Goal: Task Accomplishment & Management: Complete application form

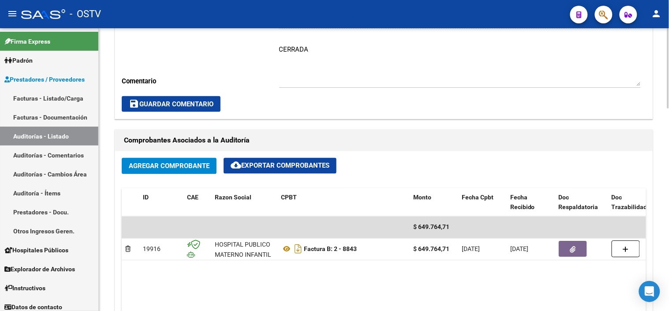
scroll to position [343, 0]
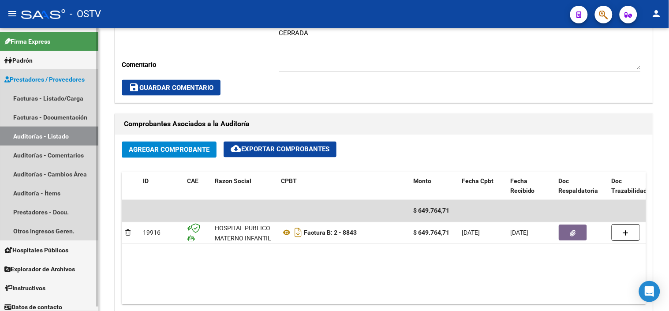
click at [49, 137] on link "Auditorías - Listado" at bounding box center [49, 136] width 98 height 19
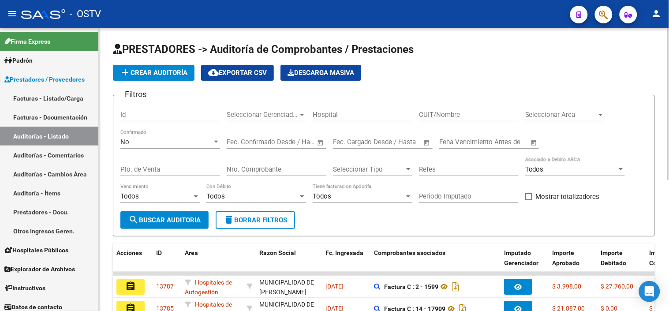
click at [138, 76] on span "add Crear Auditoría" at bounding box center [153, 73] width 67 height 8
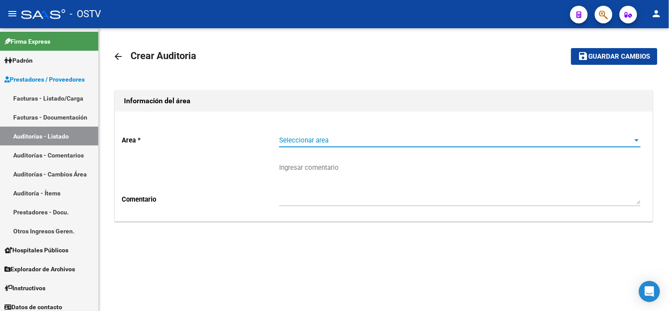
click at [311, 142] on span "Seleccionar area" at bounding box center [456, 140] width 354 height 8
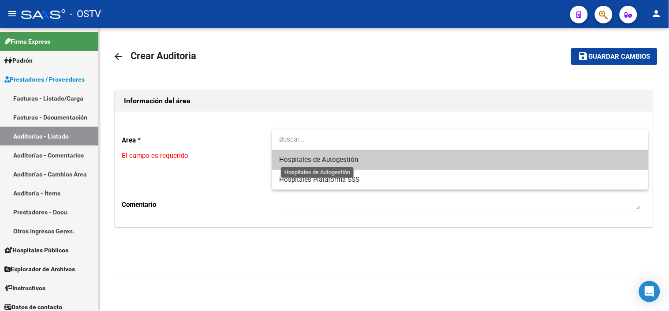
click at [311, 161] on span "Hospitales de Autogestión" at bounding box center [318, 160] width 79 height 8
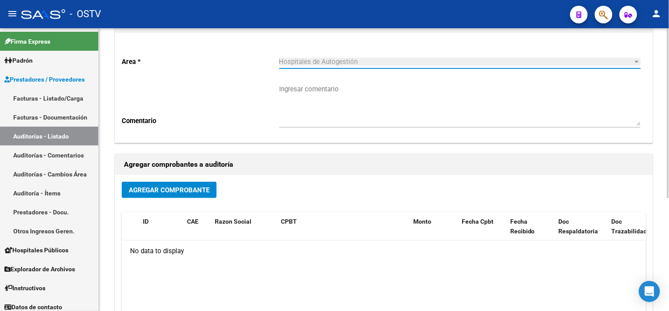
scroll to position [98, 0]
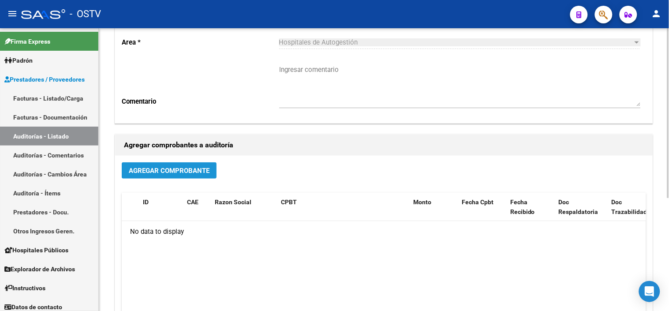
click at [209, 169] on span "Agregar Comprobante" at bounding box center [169, 171] width 81 height 8
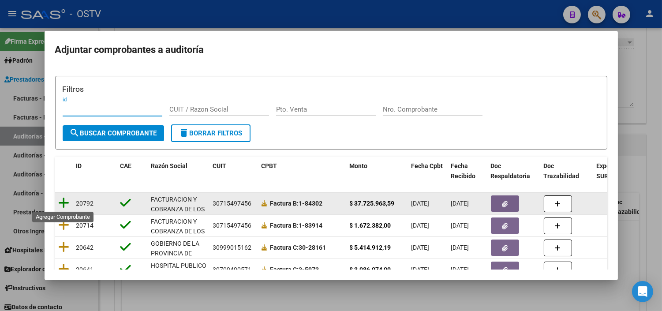
click at [59, 203] on icon at bounding box center [64, 203] width 11 height 12
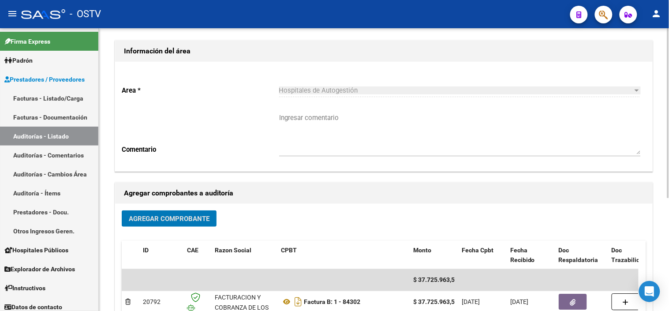
scroll to position [0, 0]
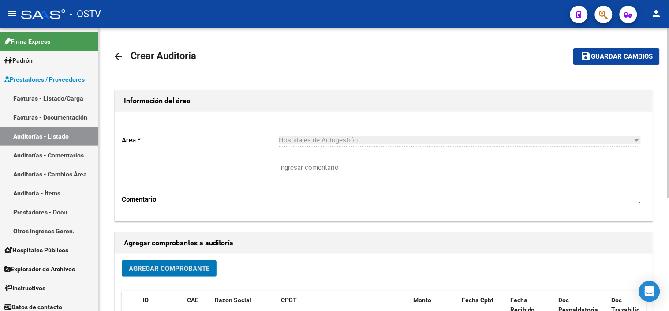
click at [616, 54] on span "Guardar cambios" at bounding box center [622, 57] width 62 height 8
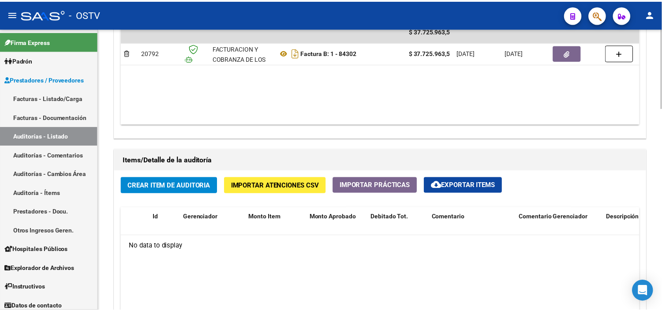
scroll to position [539, 0]
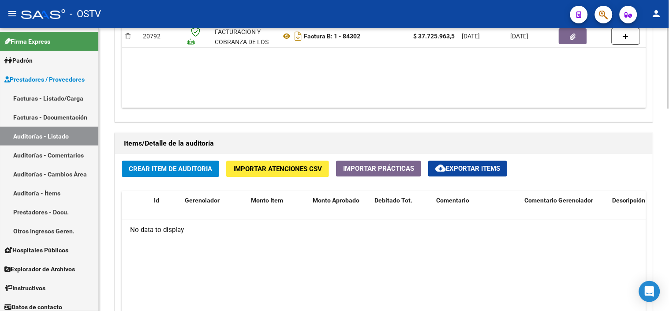
click at [255, 170] on span "Importar Atenciones CSV" at bounding box center [277, 169] width 89 height 8
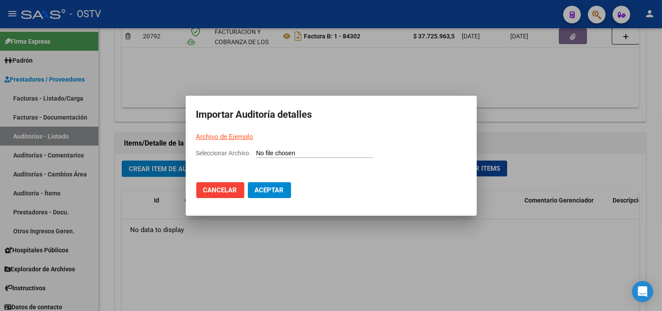
click at [232, 137] on link "Archivo de Ejemplo" at bounding box center [224, 137] width 57 height 8
click at [274, 155] on input "Seleccionar Archivo" at bounding box center [314, 154] width 117 height 8
type input "C:\fakepath\Auditoria-demo-saas-total (47).csv"
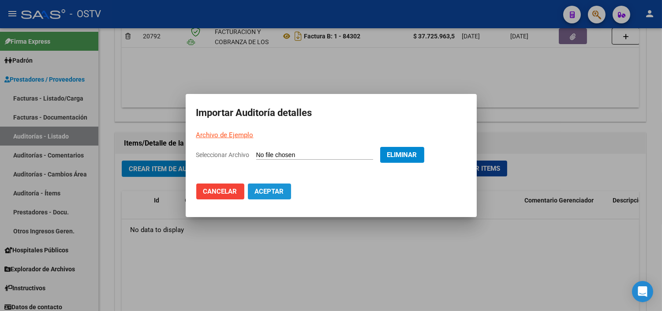
click at [277, 191] on span "Aceptar" at bounding box center [269, 191] width 29 height 8
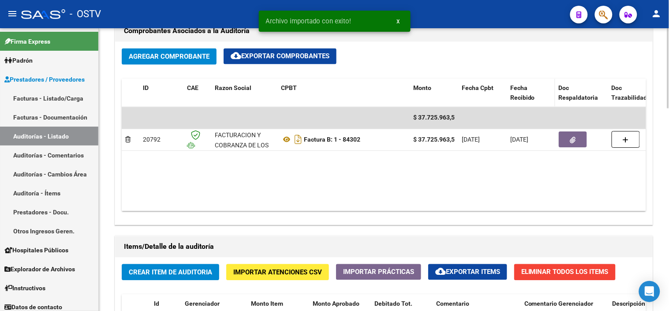
scroll to position [441, 0]
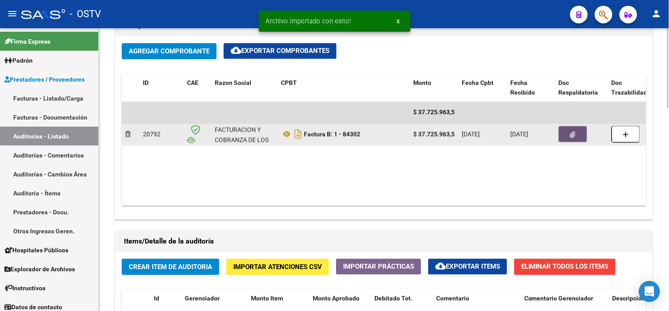
click at [576, 137] on button "button" at bounding box center [573, 135] width 28 height 16
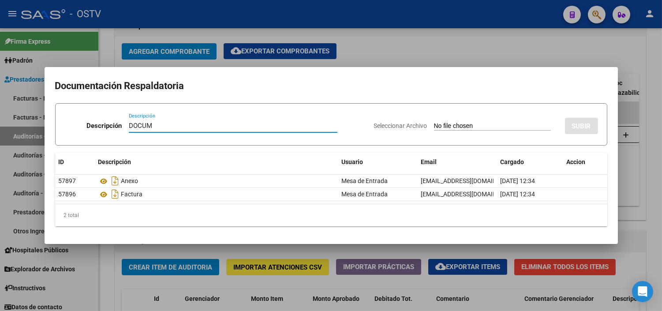
type input "DOCUMENTACION"
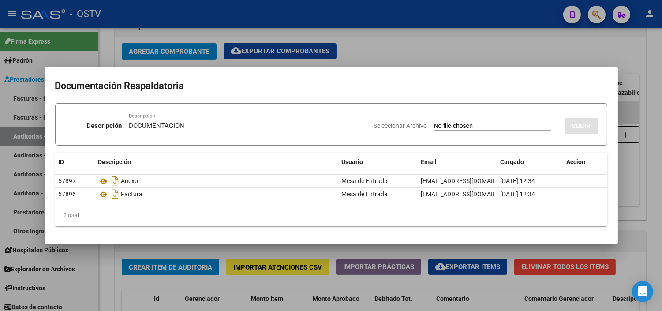
click at [434, 122] on input "Seleccionar Archivo" at bounding box center [492, 126] width 117 height 8
type input "C:\fakepath\FACB2_1_84302_CRGASOC_7868.pdf"
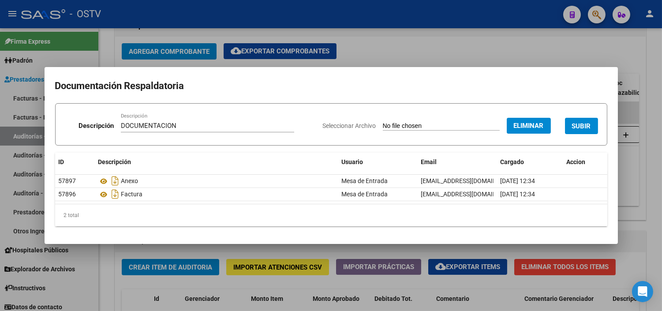
click at [588, 128] on span "SUBIR" at bounding box center [581, 126] width 19 height 8
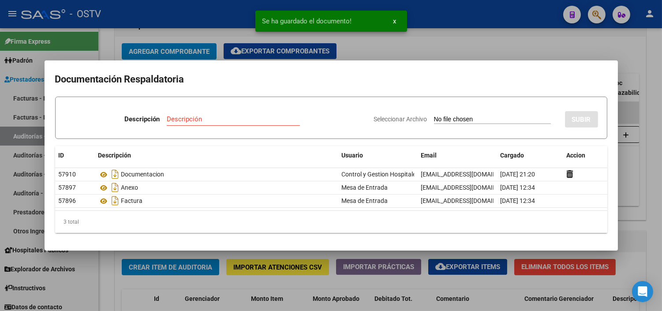
click at [639, 225] on div at bounding box center [331, 155] width 662 height 311
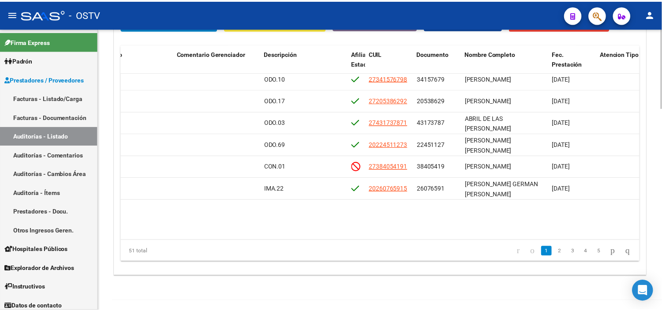
scroll to position [0, 346]
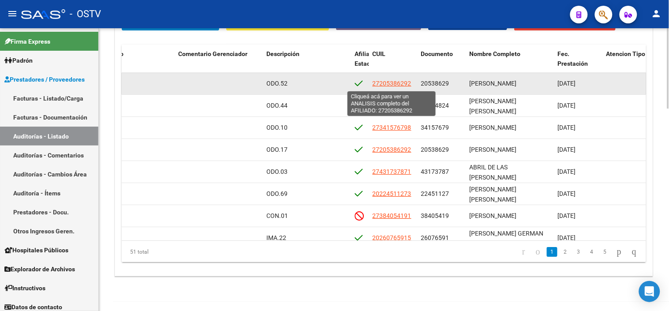
click at [385, 86] on span "27205386292" at bounding box center [392, 83] width 39 height 7
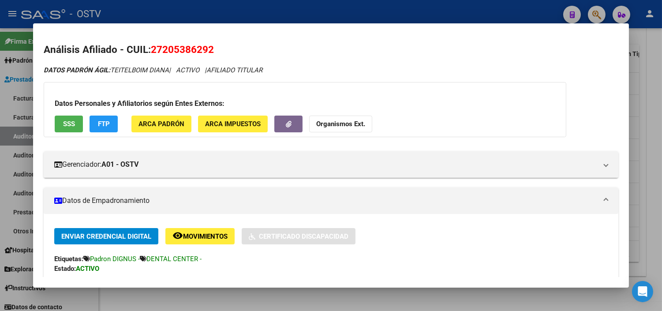
click at [63, 122] on span "SSS" at bounding box center [69, 124] width 12 height 8
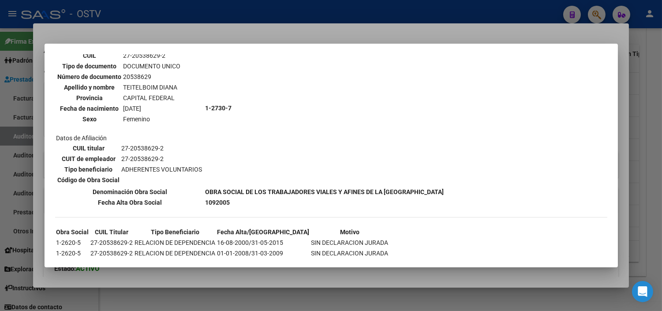
scroll to position [80, 0]
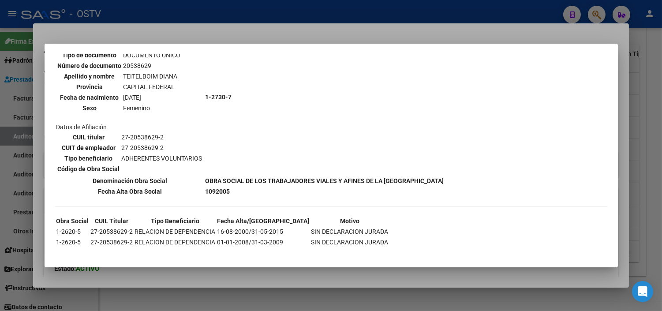
click at [230, 274] on div at bounding box center [331, 155] width 662 height 311
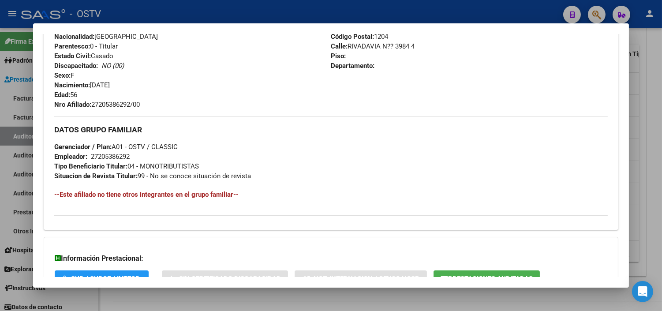
scroll to position [408, 0]
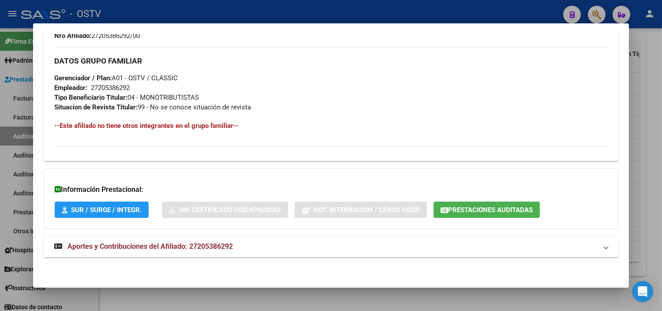
click at [150, 248] on span "Aportes y Contribuciones del Afiliado: 27205386292" at bounding box center [149, 246] width 165 height 8
click at [488, 204] on button "Prestaciones Auditadas" at bounding box center [487, 210] width 106 height 16
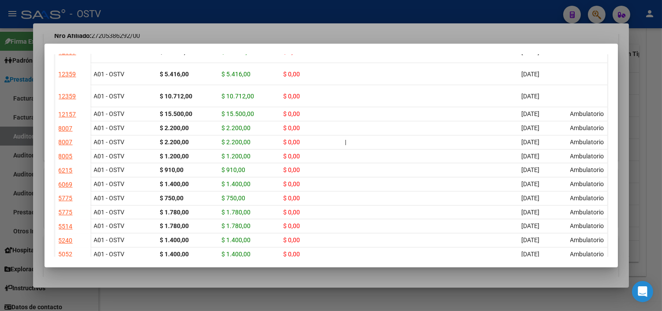
scroll to position [343, 0]
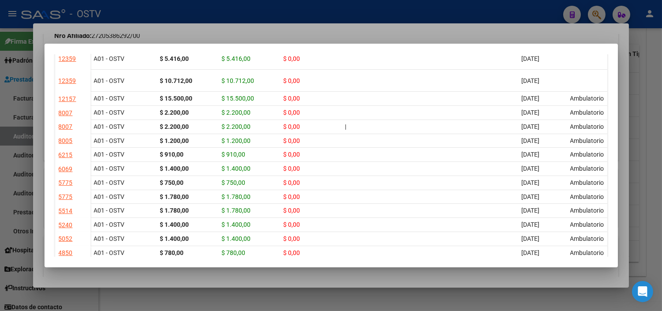
click at [241, 283] on div at bounding box center [331, 155] width 662 height 311
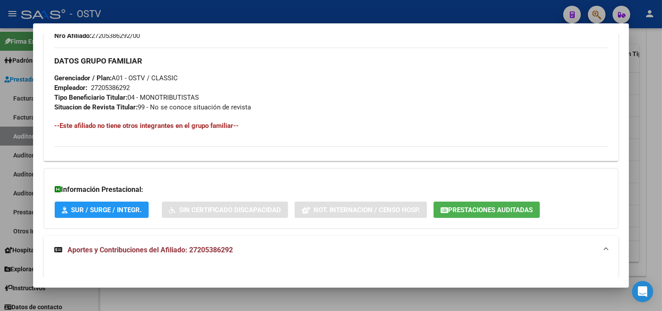
scroll to position [752, 0]
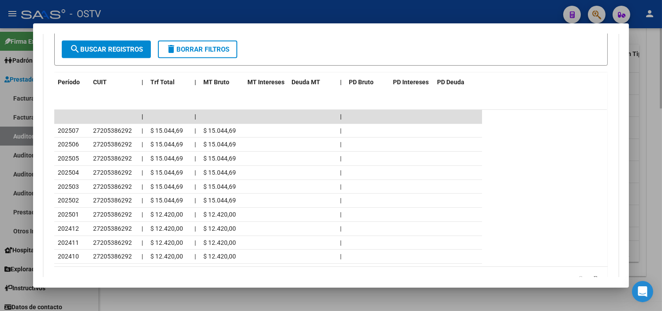
drag, startPoint x: 217, startPoint y: 304, endPoint x: 225, endPoint y: 296, distance: 11.6
click at [218, 304] on div at bounding box center [331, 155] width 662 height 311
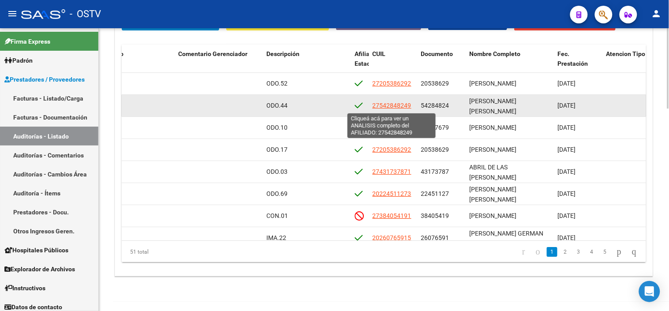
click at [404, 107] on span "27542848249" at bounding box center [392, 105] width 39 height 7
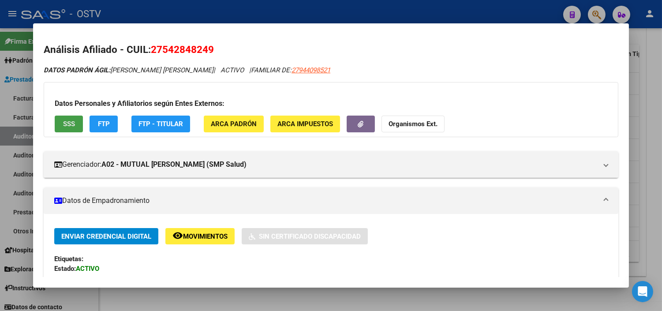
click at [67, 128] on span "SSS" at bounding box center [69, 124] width 12 height 8
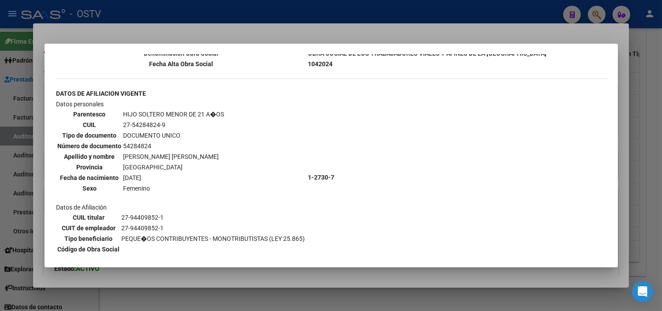
scroll to position [281, 0]
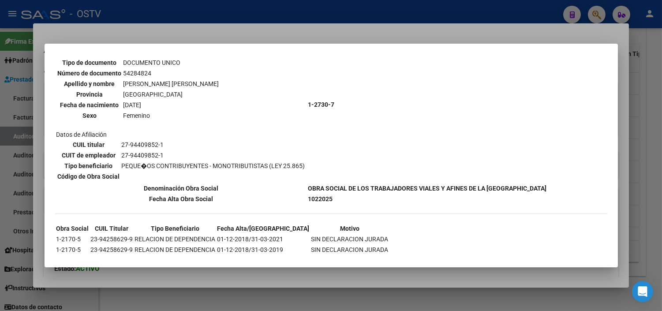
click at [202, 279] on div at bounding box center [331, 155] width 662 height 311
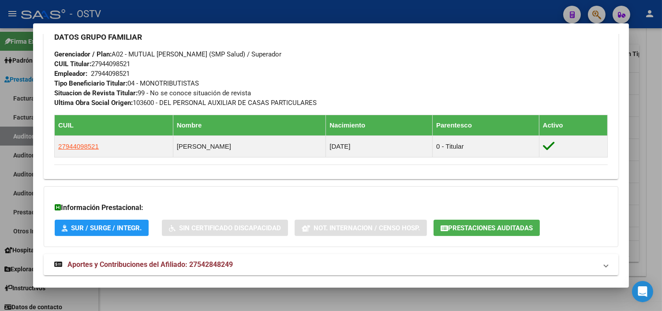
scroll to position [465, 0]
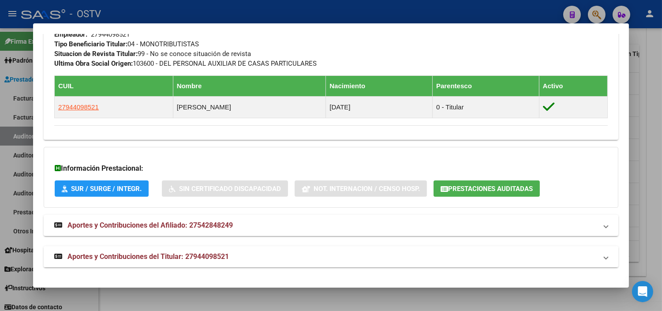
click at [172, 254] on span "Aportes y Contribuciones del Titular: 27944098521" at bounding box center [147, 256] width 161 height 8
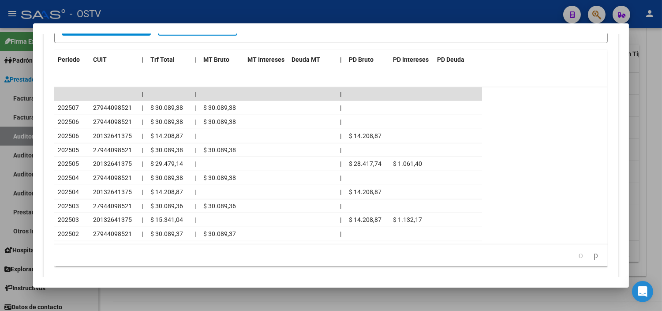
scroll to position [861, 0]
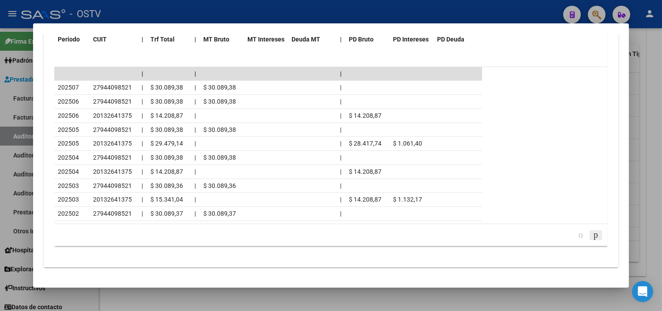
click at [592, 235] on icon "go to next page" at bounding box center [595, 234] width 7 height 11
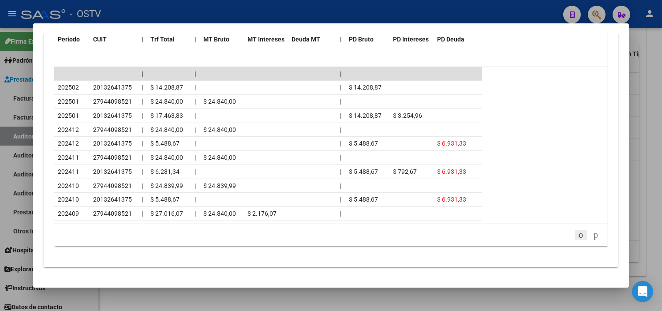
click at [577, 232] on icon "go to previous page" at bounding box center [580, 234] width 7 height 11
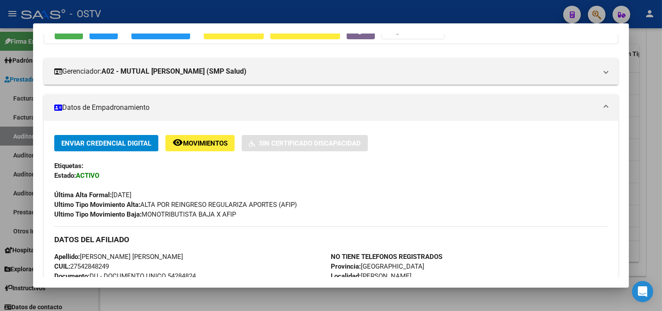
scroll to position [98, 0]
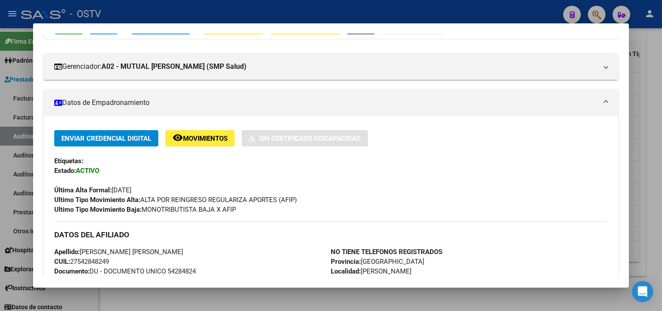
click at [307, 300] on div at bounding box center [331, 155] width 662 height 311
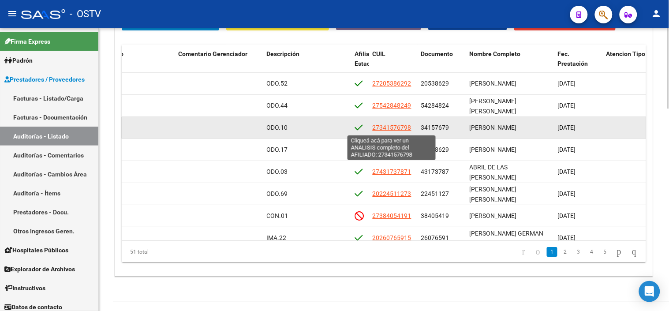
click at [383, 129] on span "27341576798" at bounding box center [392, 127] width 39 height 7
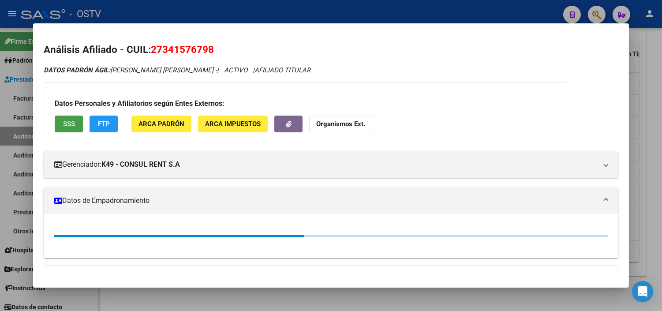
click at [77, 127] on button "SSS" at bounding box center [69, 124] width 28 height 16
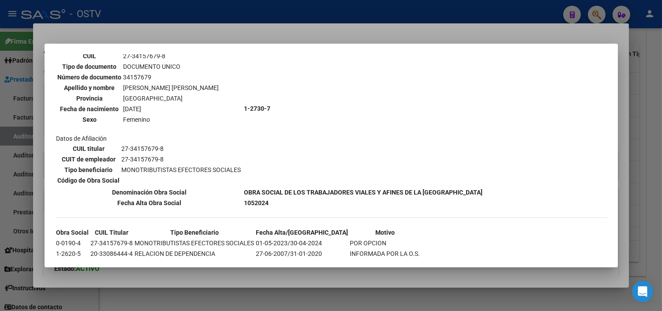
scroll to position [80, 0]
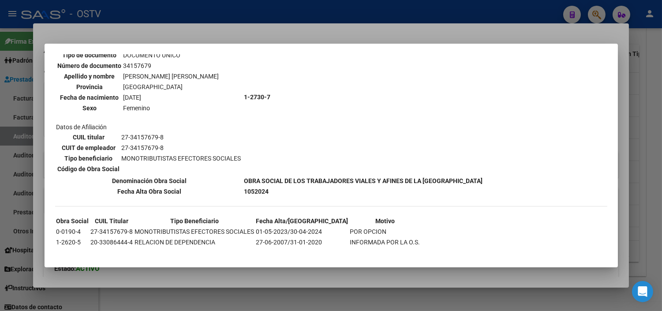
click at [152, 277] on div at bounding box center [331, 155] width 662 height 311
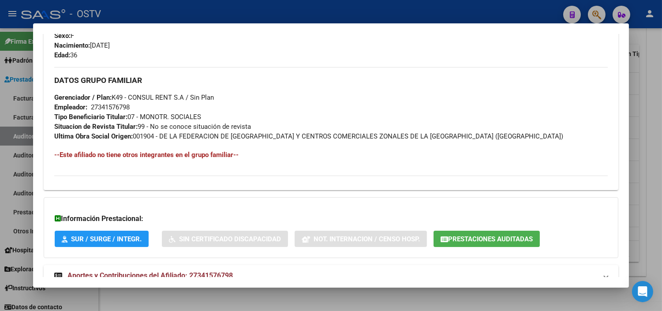
scroll to position [418, 0]
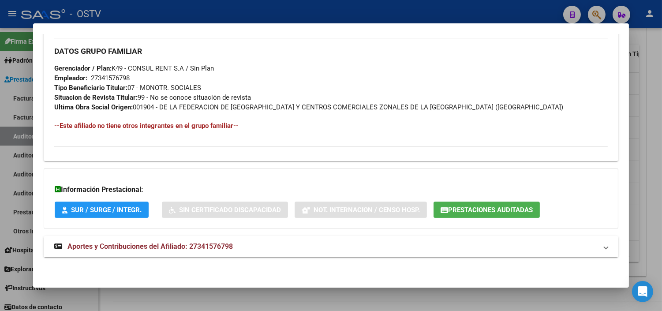
click at [149, 249] on span "Aportes y Contribuciones del Afiliado: 27341576798" at bounding box center [149, 246] width 165 height 8
click at [479, 210] on span "Prestaciones Auditadas" at bounding box center [490, 210] width 85 height 8
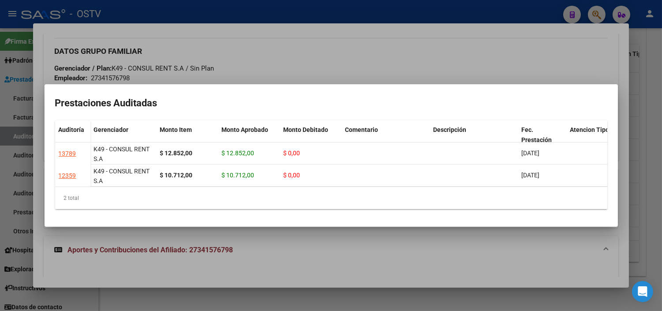
click at [275, 247] on div at bounding box center [331, 155] width 662 height 311
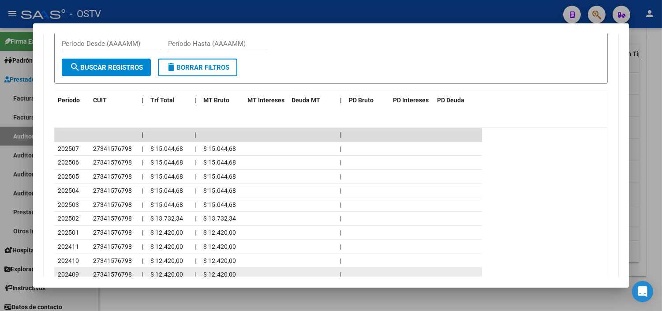
scroll to position [810, 0]
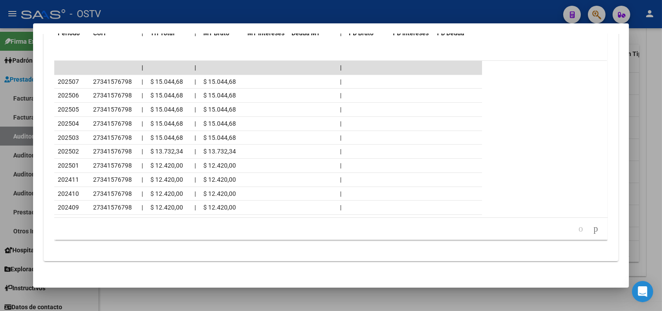
click at [199, 296] on div at bounding box center [331, 155] width 662 height 311
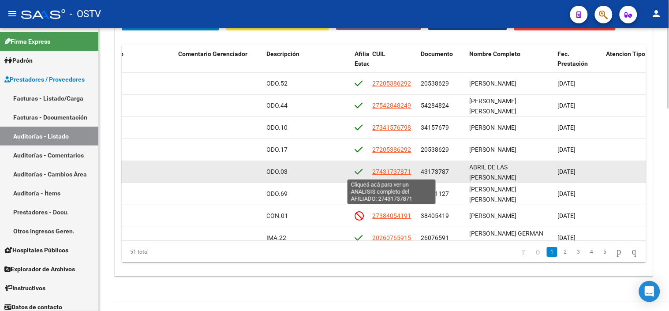
click at [397, 170] on span "27431737871" at bounding box center [392, 171] width 39 height 7
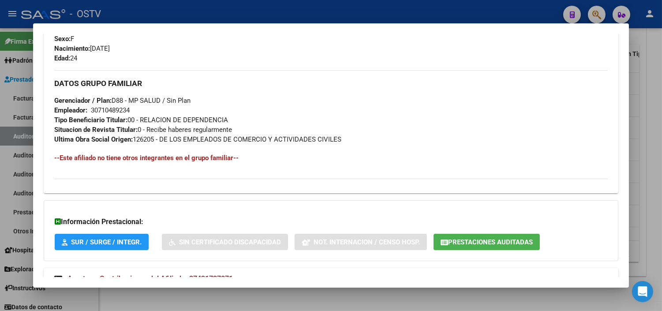
scroll to position [418, 0]
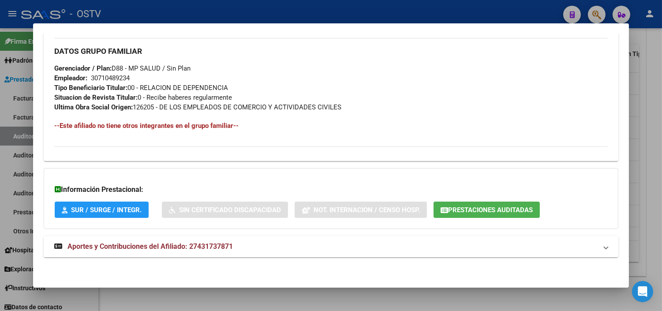
click at [145, 245] on span "Aportes y Contribuciones del Afiliado: 27431737871" at bounding box center [149, 246] width 165 height 8
click at [472, 210] on span "Prestaciones Auditadas" at bounding box center [490, 210] width 85 height 8
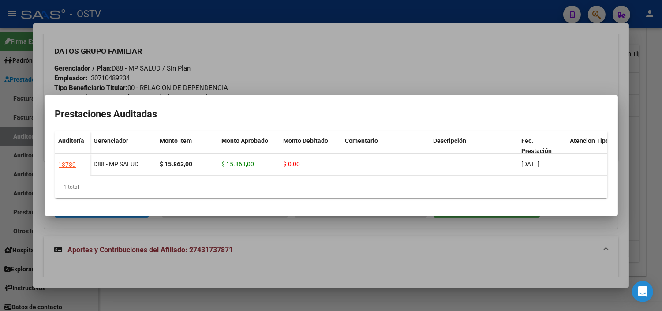
click at [314, 241] on div at bounding box center [331, 155] width 662 height 311
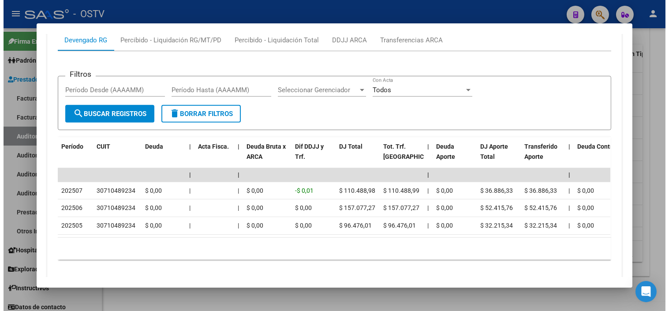
scroll to position [712, 0]
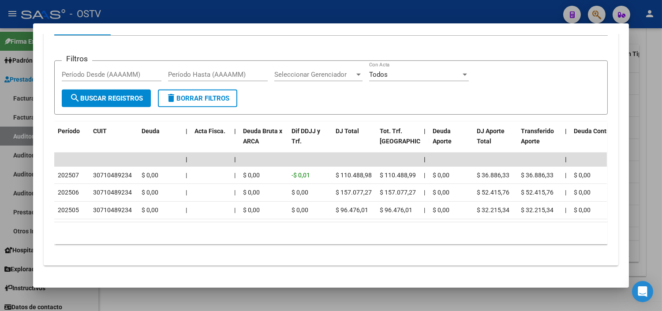
click at [289, 295] on div at bounding box center [331, 155] width 662 height 311
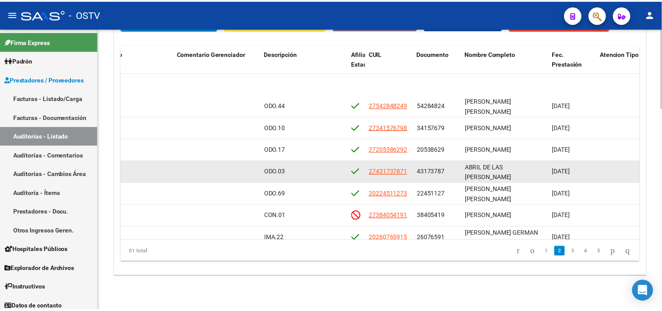
scroll to position [49, 346]
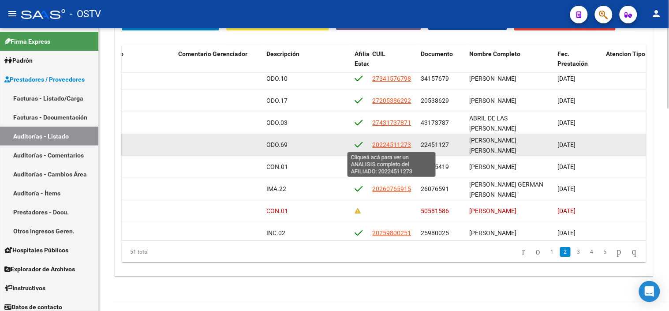
click at [400, 145] on span "20224511273" at bounding box center [392, 144] width 39 height 7
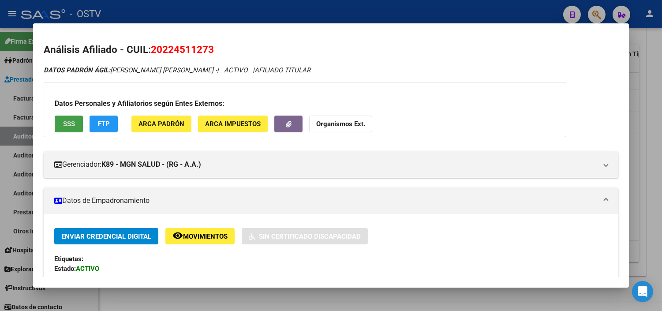
click at [67, 123] on span "SSS" at bounding box center [69, 124] width 12 height 8
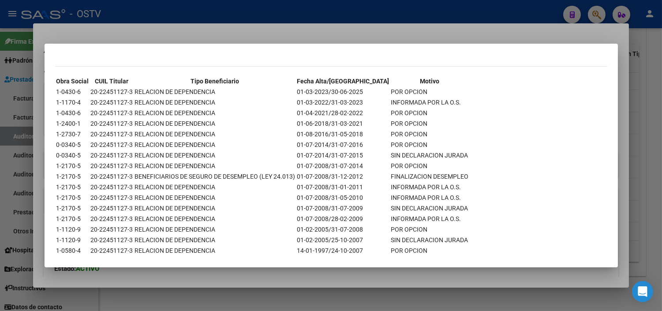
scroll to position [282, 0]
click at [262, 280] on div at bounding box center [331, 155] width 662 height 311
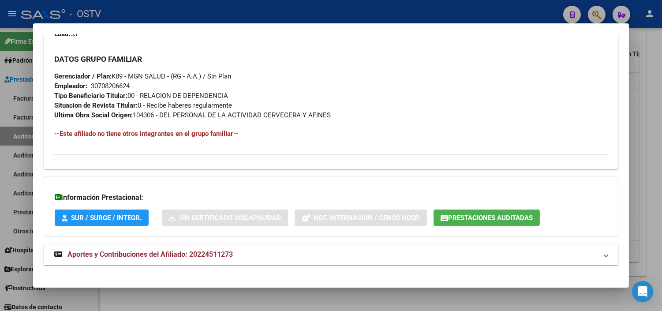
scroll to position [418, 0]
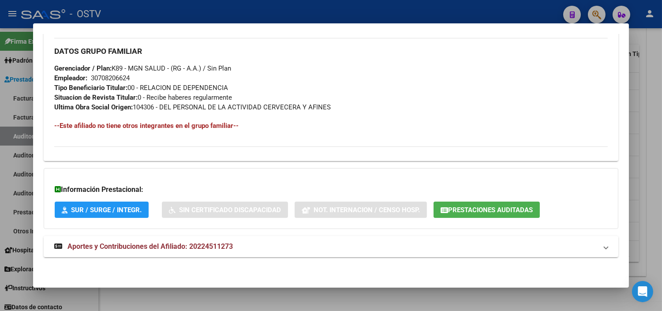
click at [469, 216] on button "Prestaciones Auditadas" at bounding box center [487, 210] width 106 height 16
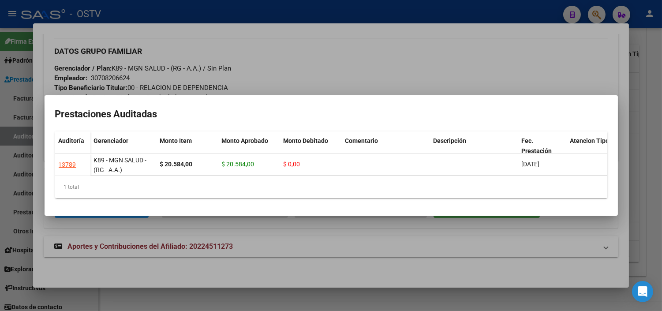
click at [263, 232] on div at bounding box center [331, 155] width 662 height 311
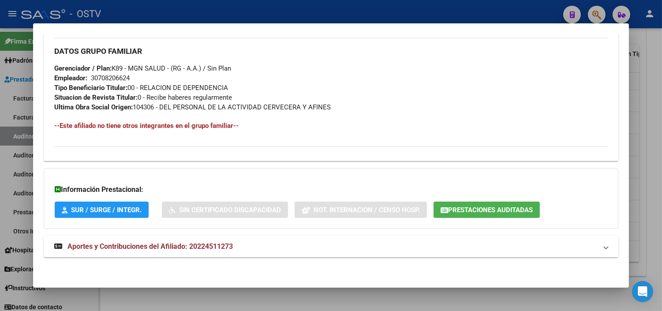
click at [221, 242] on span "Aportes y Contribuciones del Afiliado: 20224511273" at bounding box center [149, 246] width 165 height 8
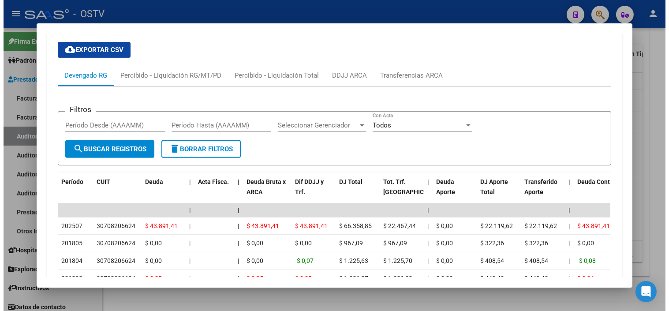
scroll to position [786, 0]
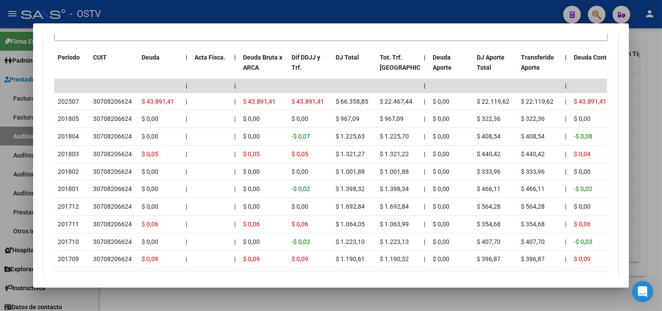
click at [236, 292] on div at bounding box center [331, 155] width 662 height 311
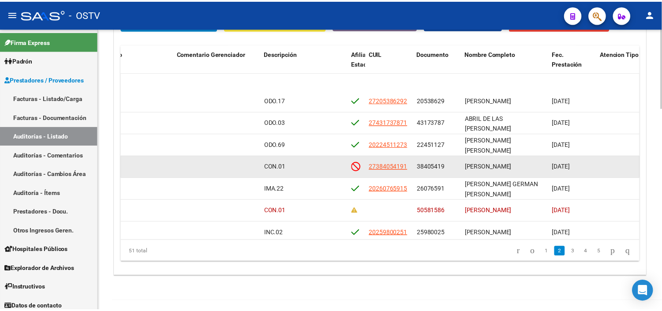
scroll to position [98, 346]
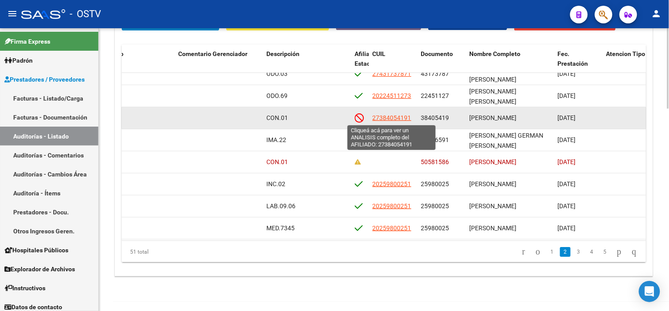
click at [388, 115] on span "27384054191" at bounding box center [392, 117] width 39 height 7
type textarea "27384054191"
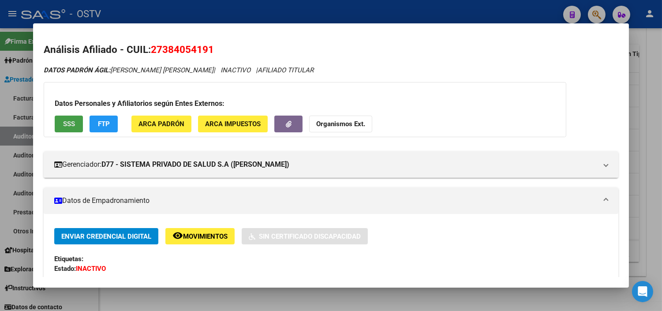
click at [71, 120] on span "SSS" at bounding box center [69, 124] width 12 height 8
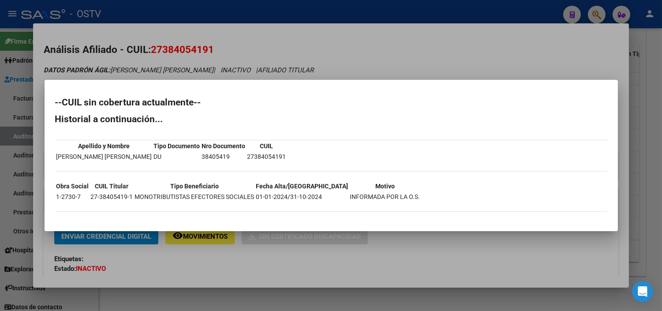
click at [174, 261] on div at bounding box center [331, 155] width 662 height 311
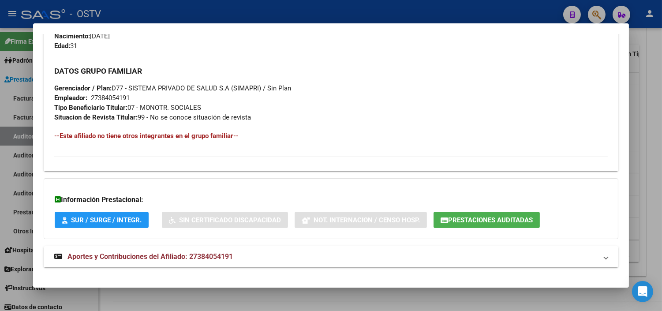
scroll to position [428, 0]
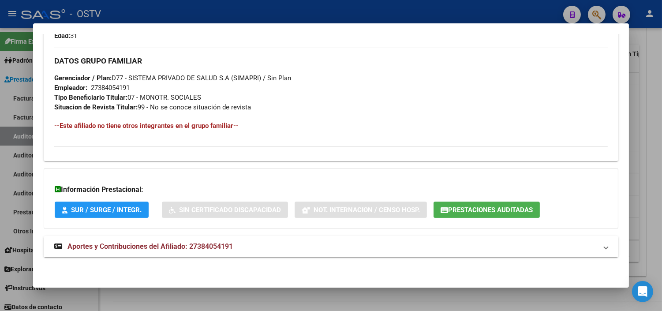
click at [168, 242] on span "Aportes y Contribuciones del Afiliado: 27384054191" at bounding box center [149, 246] width 165 height 8
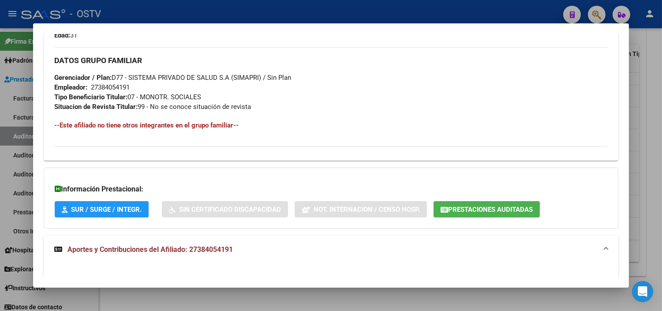
click at [472, 205] on span "Prestaciones Auditadas" at bounding box center [487, 209] width 92 height 8
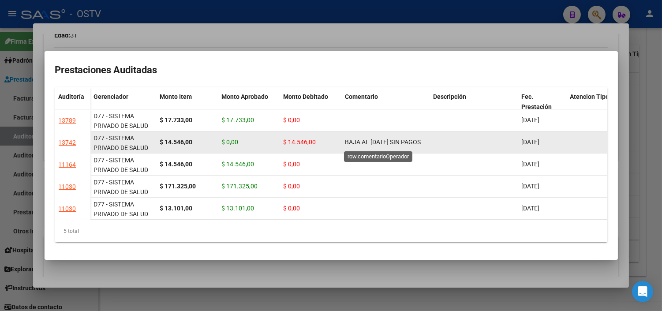
scroll to position [0, 0]
drag, startPoint x: 345, startPoint y: 134, endPoint x: 364, endPoint y: 146, distance: 22.6
click at [364, 146] on div "BAJA AL [DATE] SIN PAGOS" at bounding box center [385, 142] width 81 height 10
copy span "BAJA AL [DATE] SIN PAGOS"
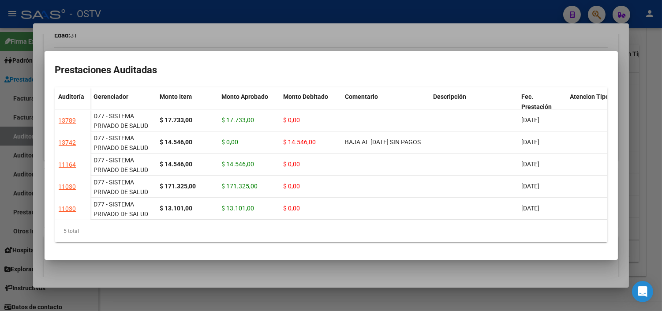
click at [347, 268] on div at bounding box center [331, 155] width 662 height 311
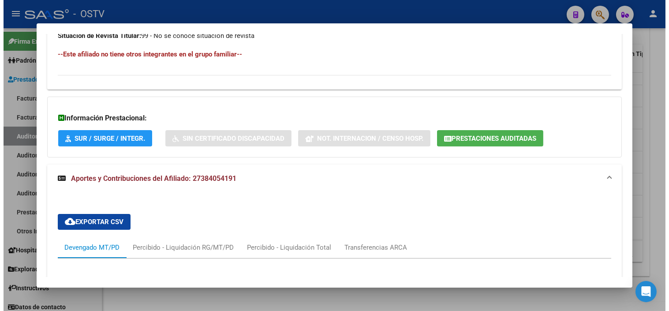
scroll to position [771, 0]
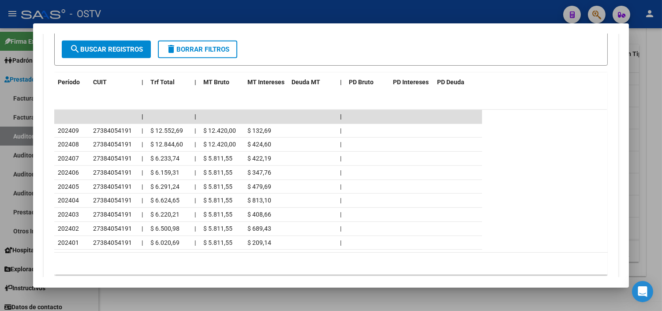
click at [214, 292] on div at bounding box center [331, 155] width 662 height 311
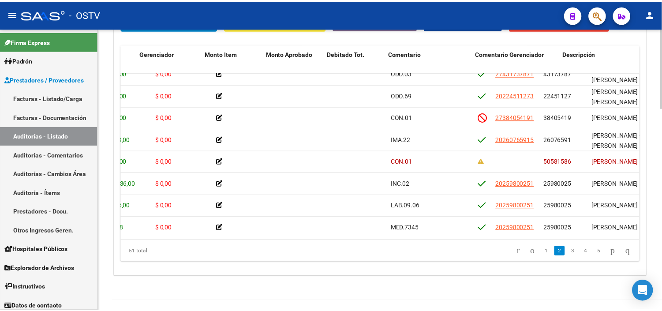
scroll to position [98, 0]
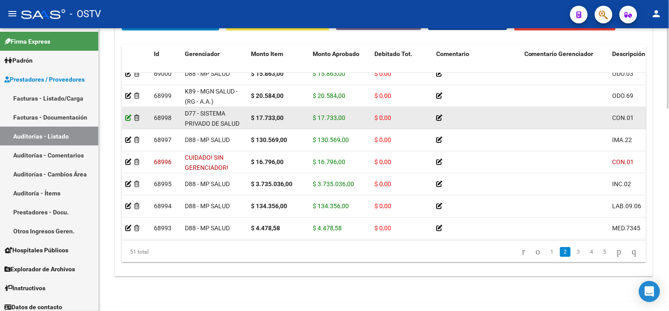
click at [126, 119] on icon at bounding box center [128, 118] width 6 height 6
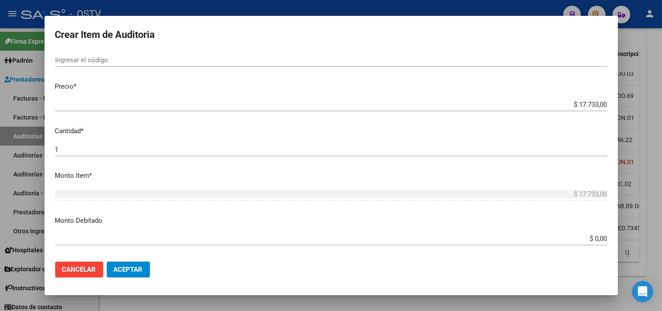
scroll to position [196, 0]
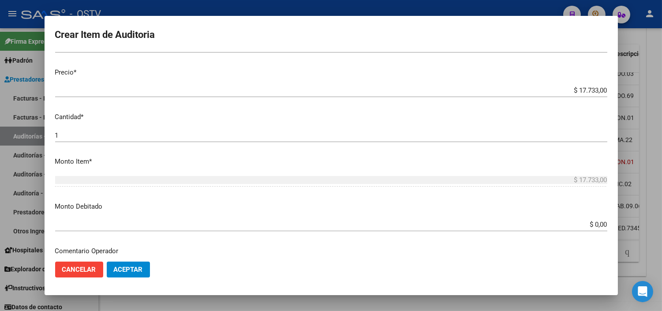
click at [588, 226] on input "$ 0,00" at bounding box center [331, 225] width 552 height 8
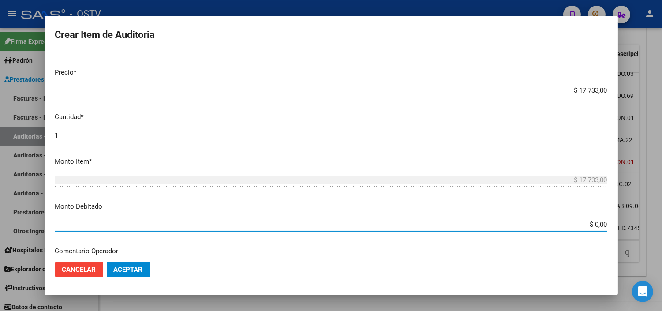
click at [588, 226] on input "$ 0,00" at bounding box center [331, 225] width 552 height 8
type input "$ 17.733,00"
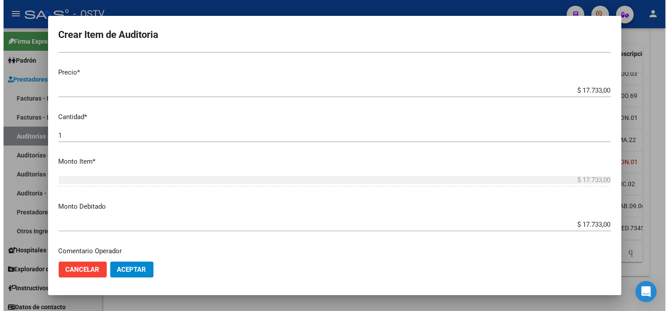
scroll to position [311, 0]
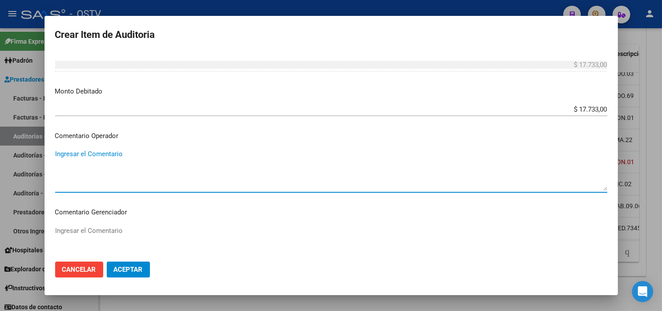
paste textarea "BAJA AL [DATE] SIN PAGOS"
type textarea "BAJA AL [DATE] SIN PAGOS"
click at [135, 275] on button "Aceptar" at bounding box center [128, 270] width 43 height 16
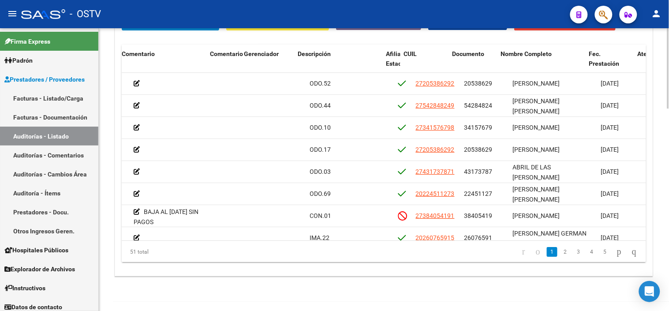
scroll to position [0, 316]
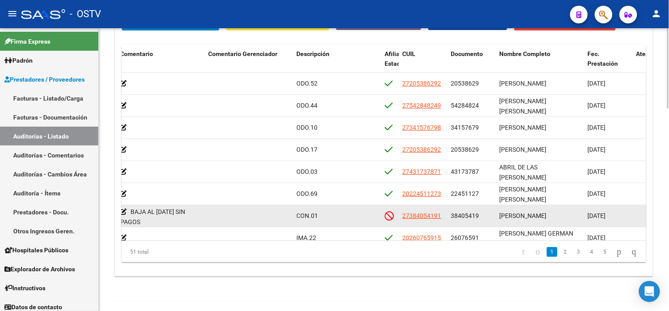
click at [466, 213] on span "38405419" at bounding box center [465, 215] width 28 height 7
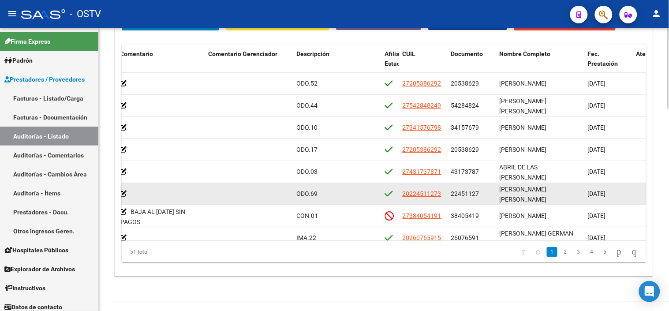
copy span "38405419"
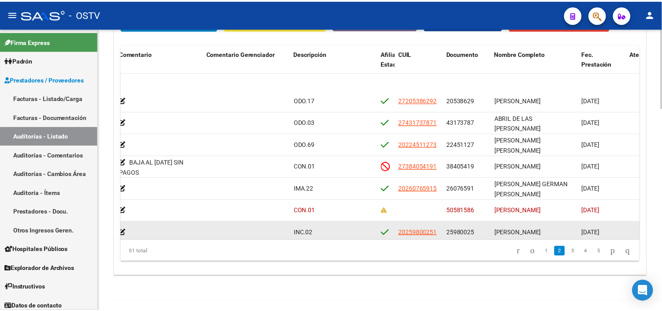
scroll to position [98, 316]
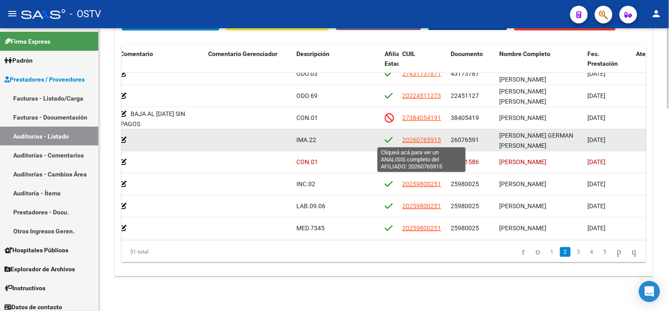
click at [430, 141] on span "20260765915" at bounding box center [422, 139] width 39 height 7
type textarea "20260765915"
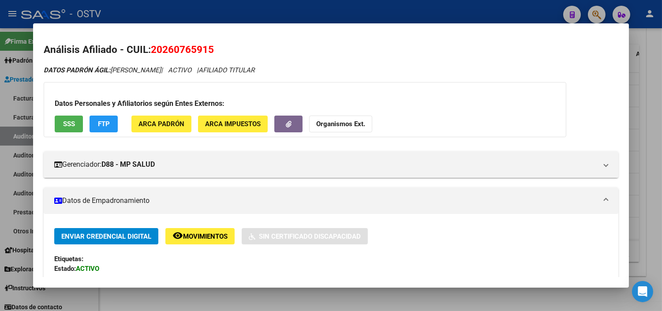
click at [67, 122] on span "SSS" at bounding box center [69, 124] width 12 height 8
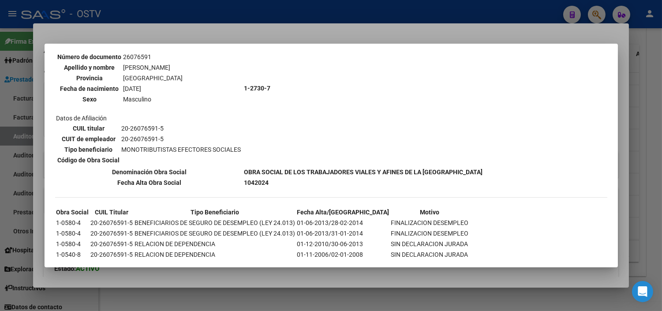
scroll to position [98, 0]
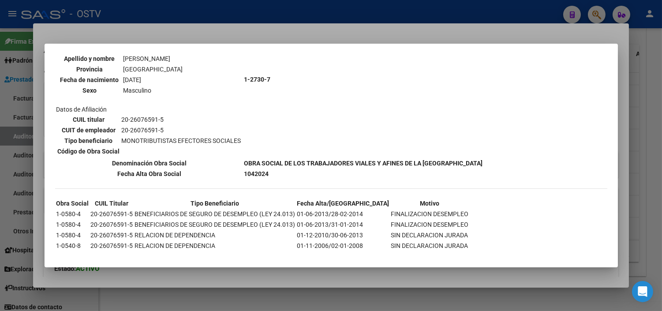
click at [221, 276] on div at bounding box center [331, 155] width 662 height 311
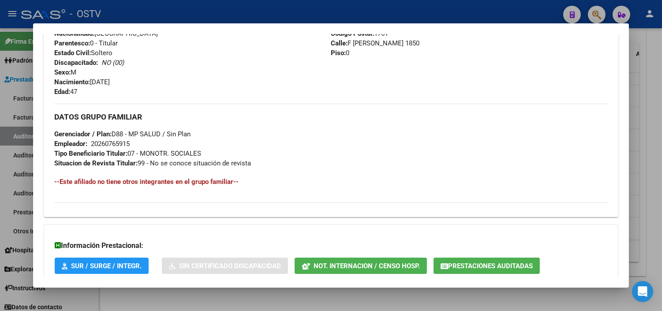
scroll to position [399, 0]
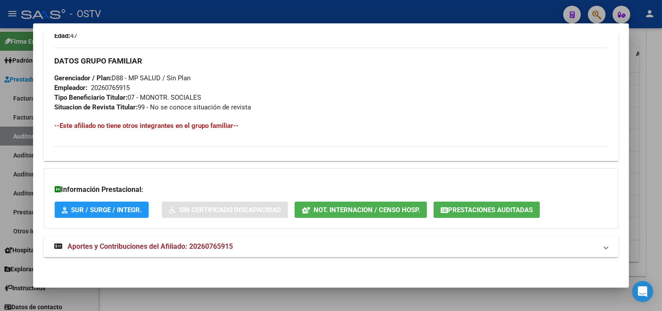
click at [177, 249] on span "Aportes y Contribuciones del Afiliado: 20260765915" at bounding box center [149, 246] width 165 height 8
click at [471, 204] on button "Prestaciones Auditadas" at bounding box center [487, 210] width 106 height 16
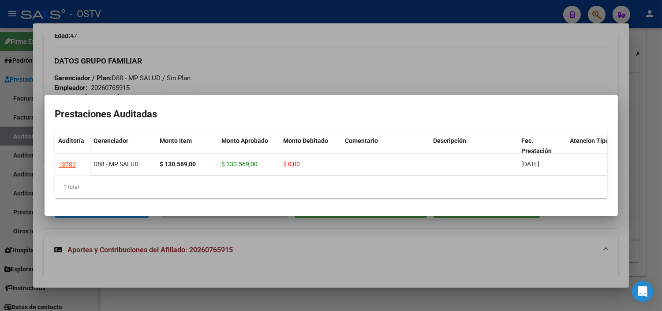
click at [368, 266] on div at bounding box center [331, 155] width 662 height 311
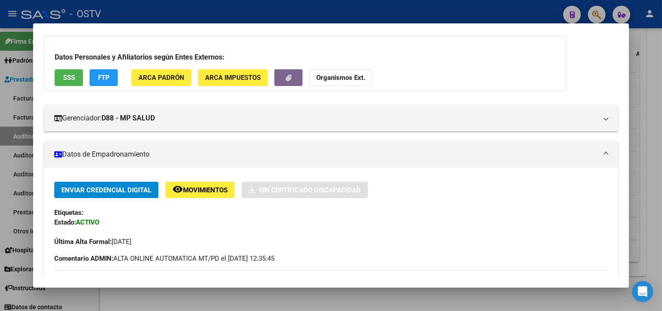
scroll to position [0, 0]
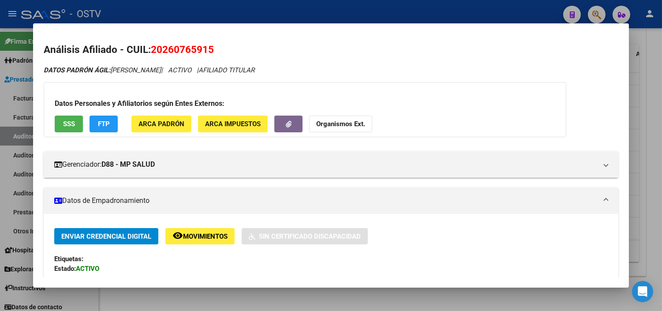
click at [64, 126] on span "SSS" at bounding box center [69, 124] width 12 height 8
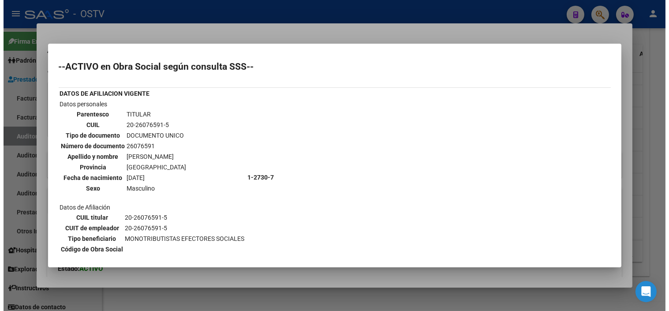
scroll to position [98, 0]
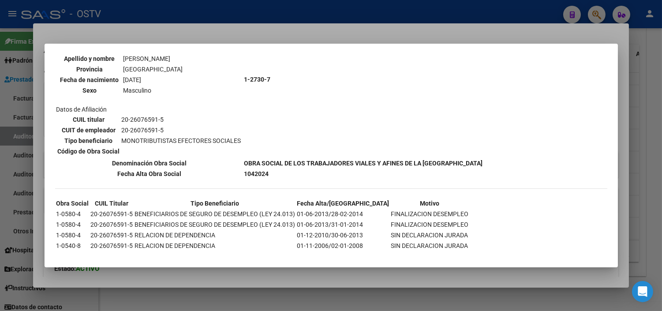
click at [226, 280] on div at bounding box center [331, 155] width 662 height 311
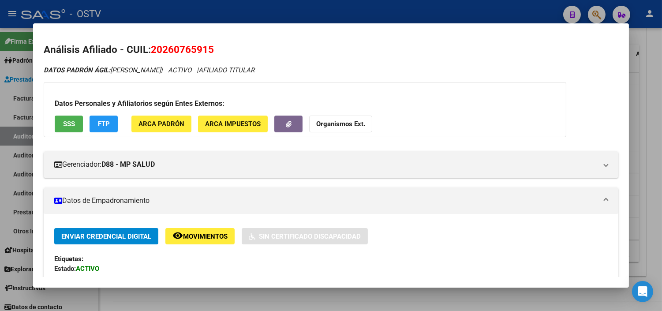
click at [226, 292] on div at bounding box center [331, 155] width 662 height 311
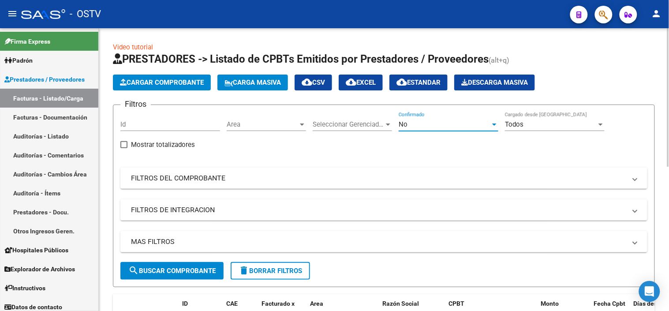
click at [409, 126] on div "No" at bounding box center [445, 124] width 92 height 8
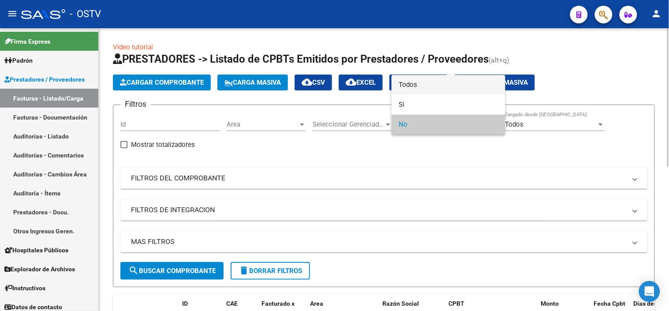
click at [416, 83] on span "Todos" at bounding box center [449, 85] width 100 height 20
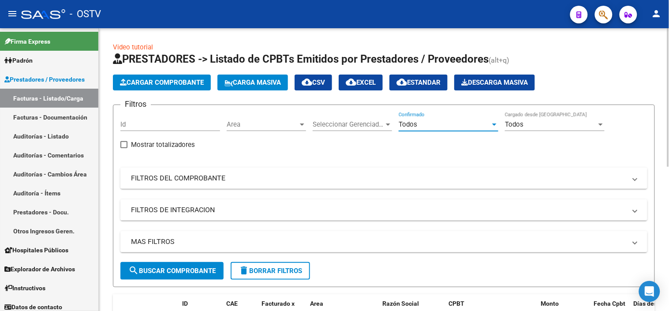
click at [340, 168] on mat-expansion-panel-header "FILTROS DEL COMPROBANTE" at bounding box center [383, 178] width 527 height 21
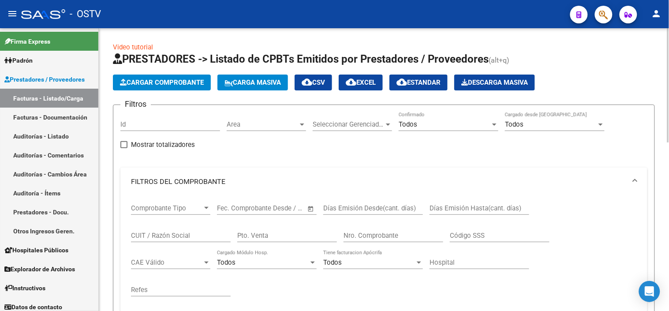
click at [182, 239] on input "CUIT / Razón Social" at bounding box center [181, 236] width 100 height 8
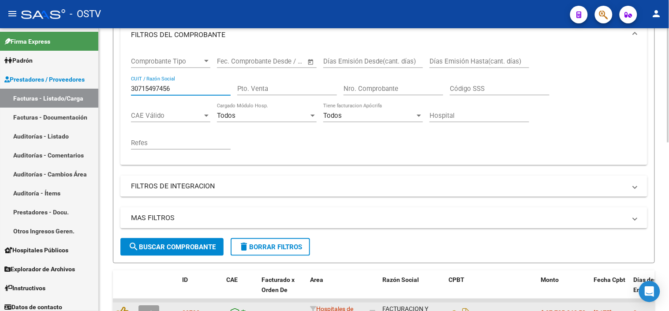
scroll to position [294, 0]
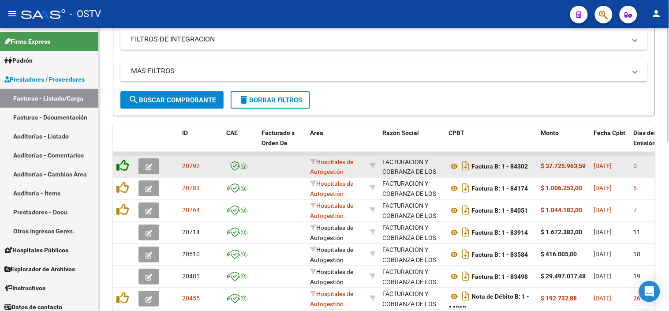
type input "30715497456"
click at [122, 163] on icon at bounding box center [122, 166] width 12 height 12
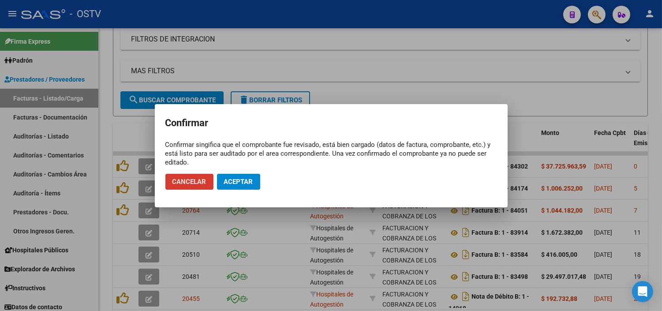
click at [237, 178] on span "Aceptar" at bounding box center [238, 182] width 29 height 8
